Goal: Navigation & Orientation: Find specific page/section

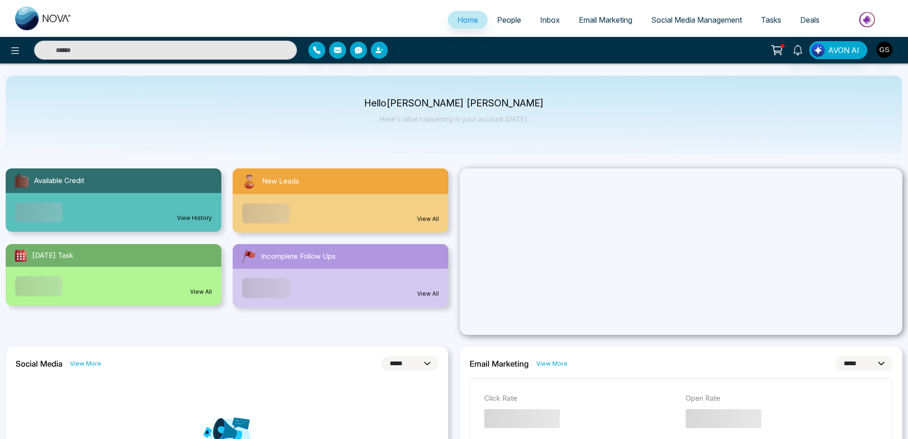
select select "*"
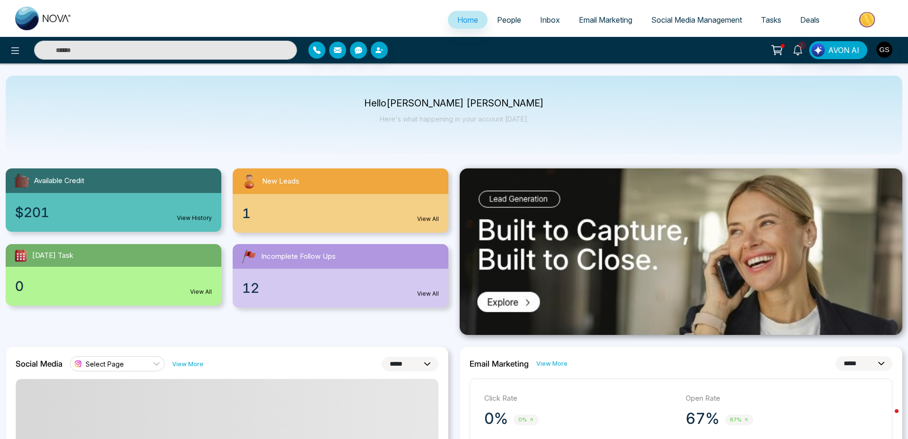
click at [610, 24] on span "Email Marketing" at bounding box center [605, 19] width 53 height 9
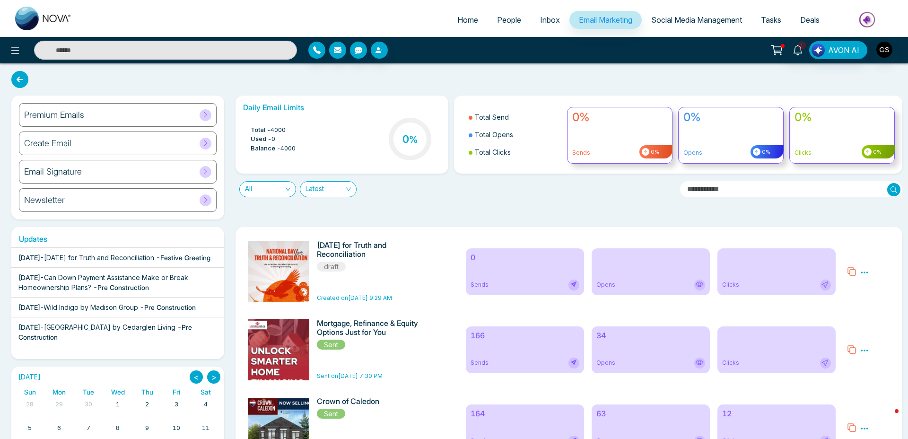
click at [204, 113] on icon at bounding box center [205, 114] width 7 height 7
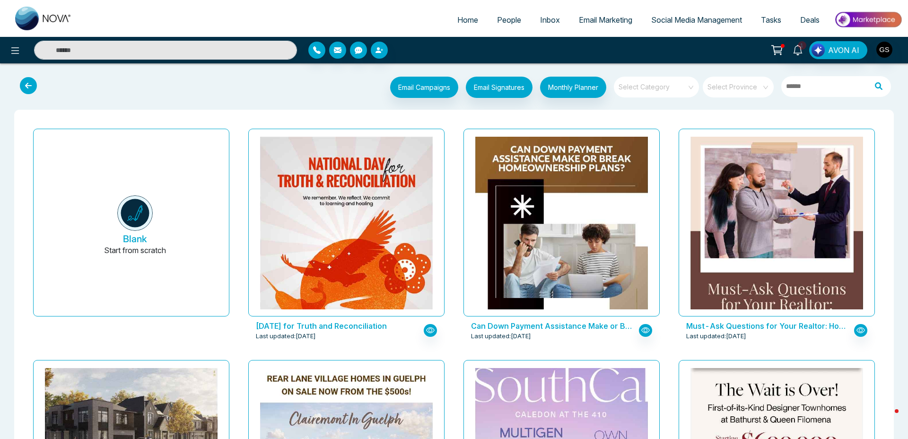
click at [694, 23] on span "Social Media Management" at bounding box center [696, 19] width 91 height 9
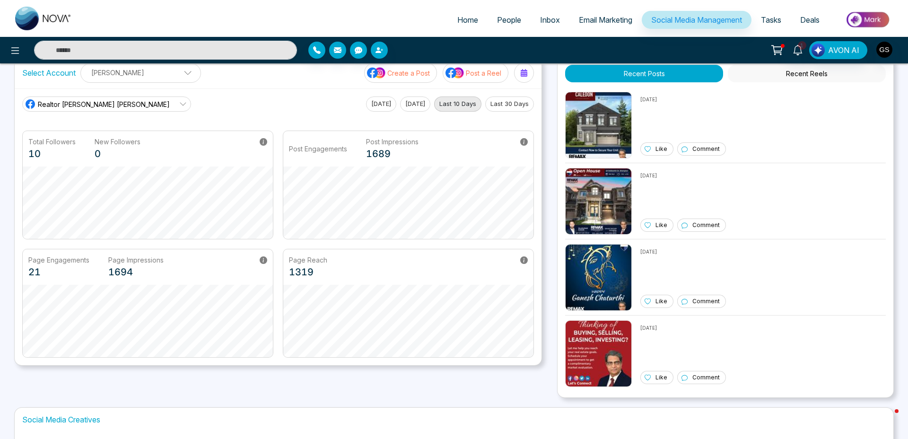
scroll to position [114, 0]
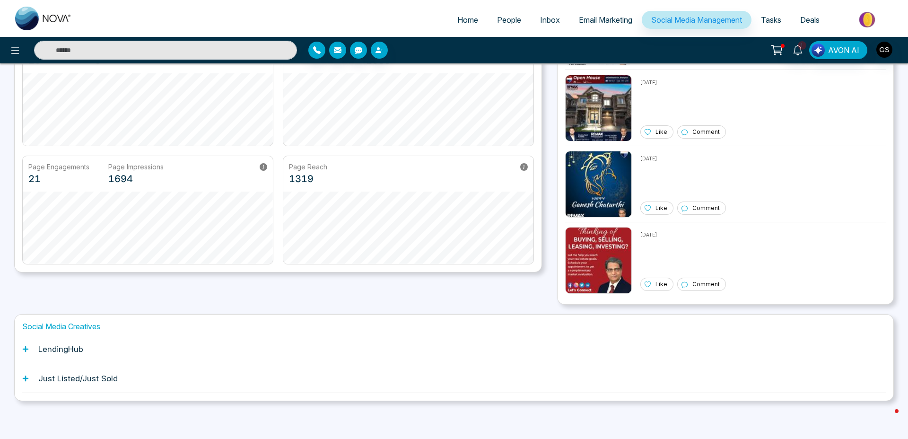
click at [37, 346] on div "LendingHub" at bounding box center [454, 349] width 864 height 29
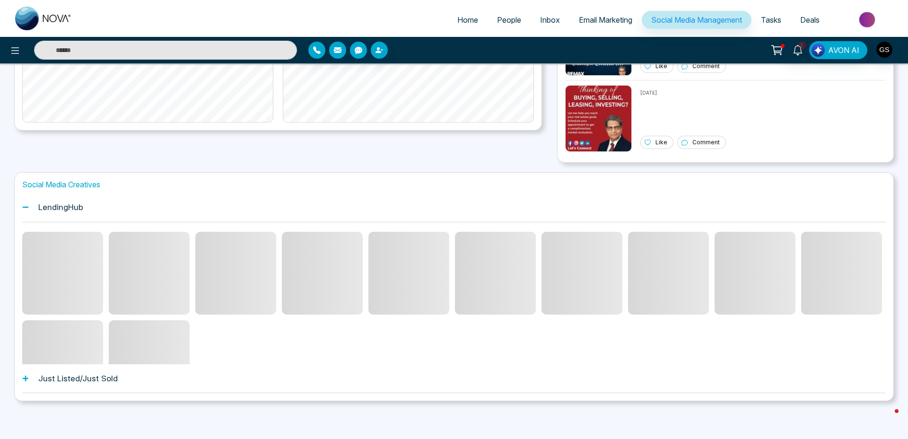
scroll to position [144, 0]
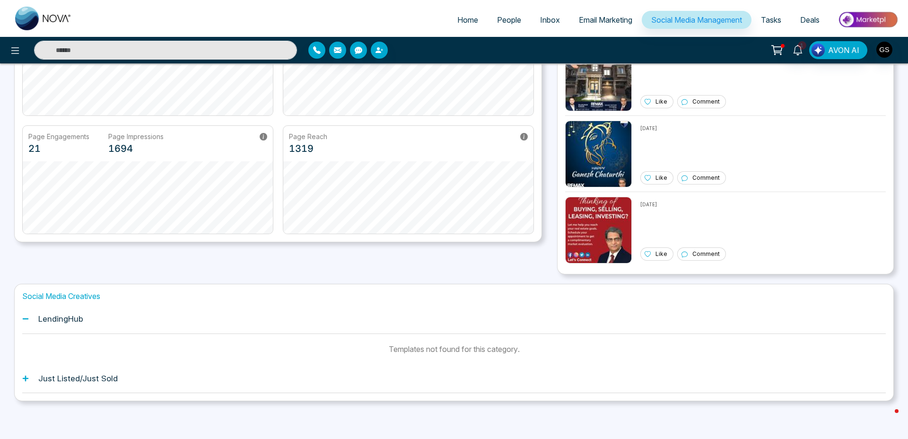
click at [102, 379] on h1 "Just Listed/Just Sold" at bounding box center [77, 378] width 79 height 9
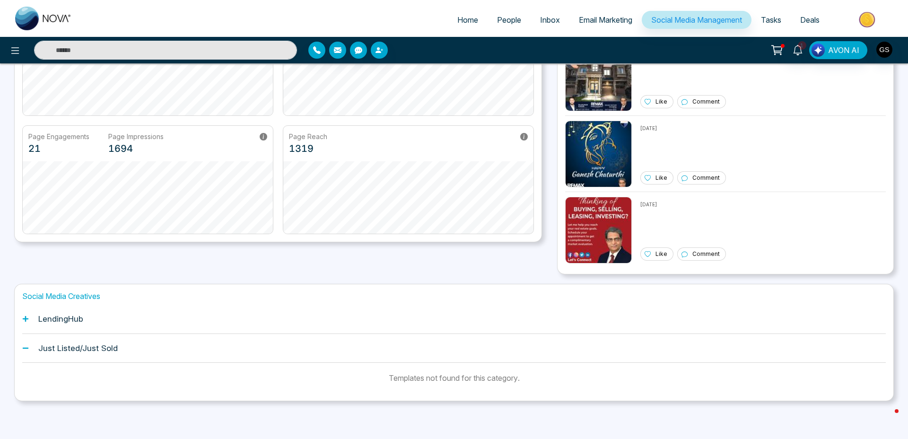
click at [62, 314] on h1 "LendingHub" at bounding box center [60, 318] width 45 height 9
click at [81, 378] on h1 "Just Listed/Just Sold" at bounding box center [77, 378] width 79 height 9
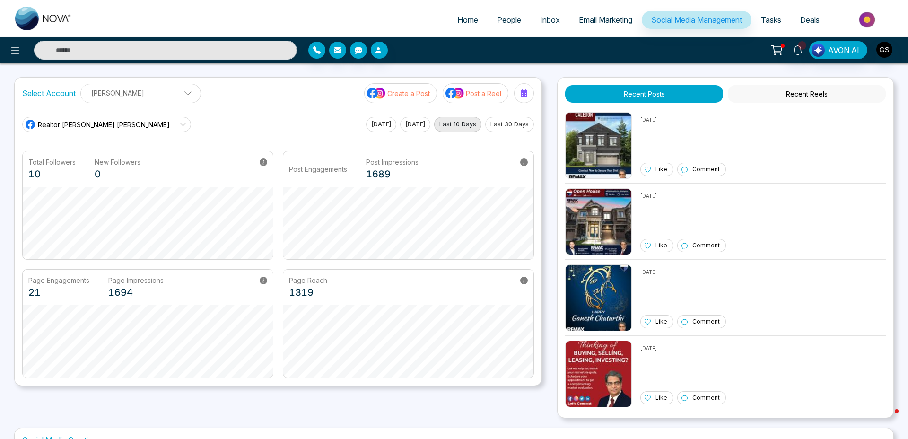
scroll to position [0, 0]
click at [591, 22] on span "Email Marketing" at bounding box center [605, 19] width 53 height 9
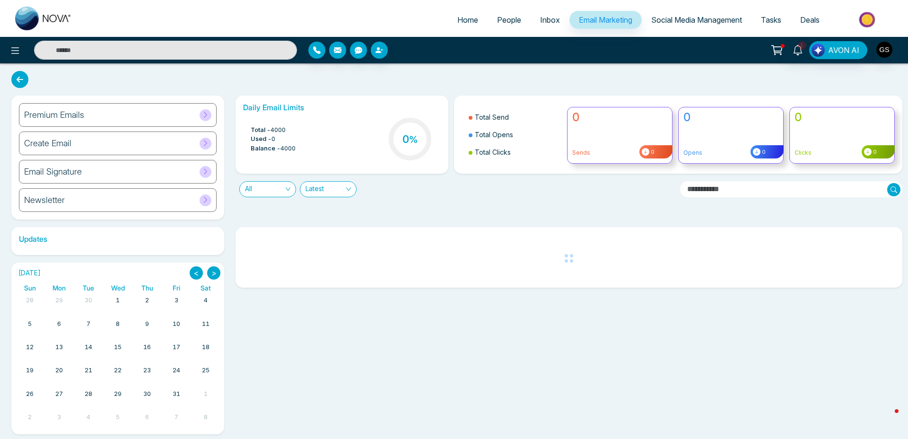
click at [204, 112] on icon at bounding box center [205, 114] width 7 height 7
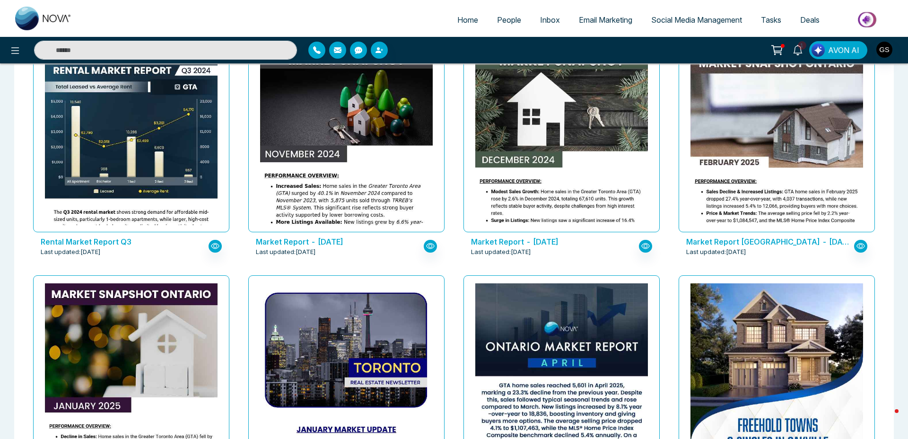
scroll to position [2748, 0]
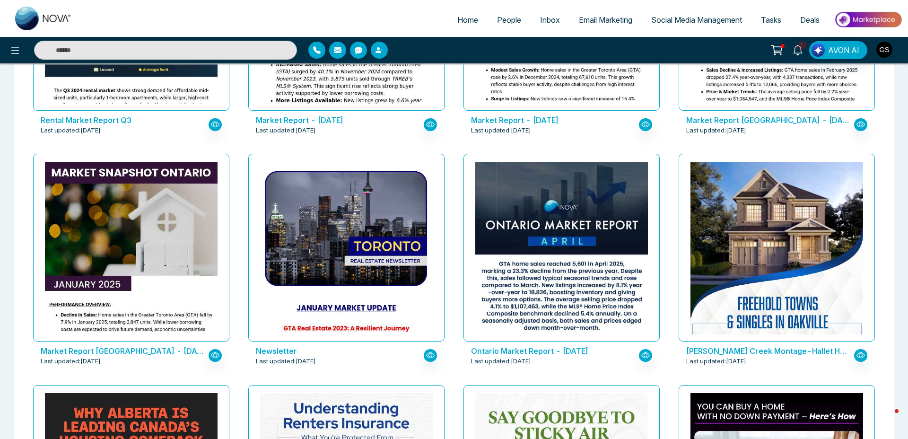
click at [878, 50] on img "button" at bounding box center [885, 50] width 16 height 16
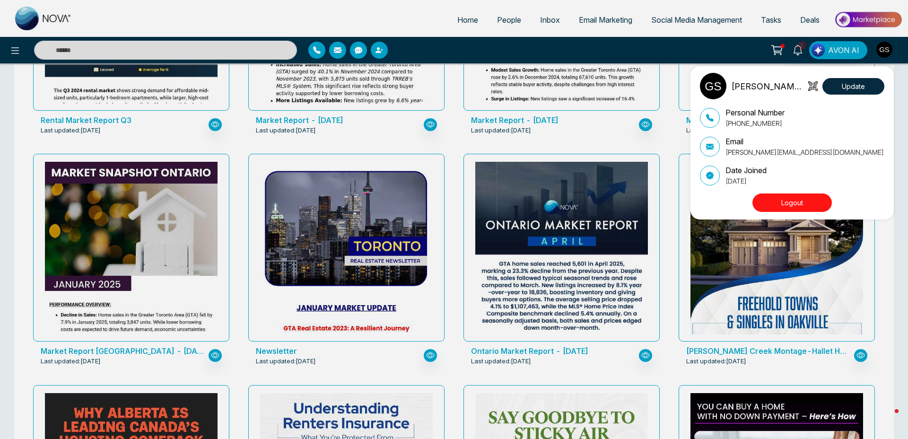
click at [806, 207] on button "Logout" at bounding box center [792, 202] width 79 height 18
